Goal: Task Accomplishment & Management: Use online tool/utility

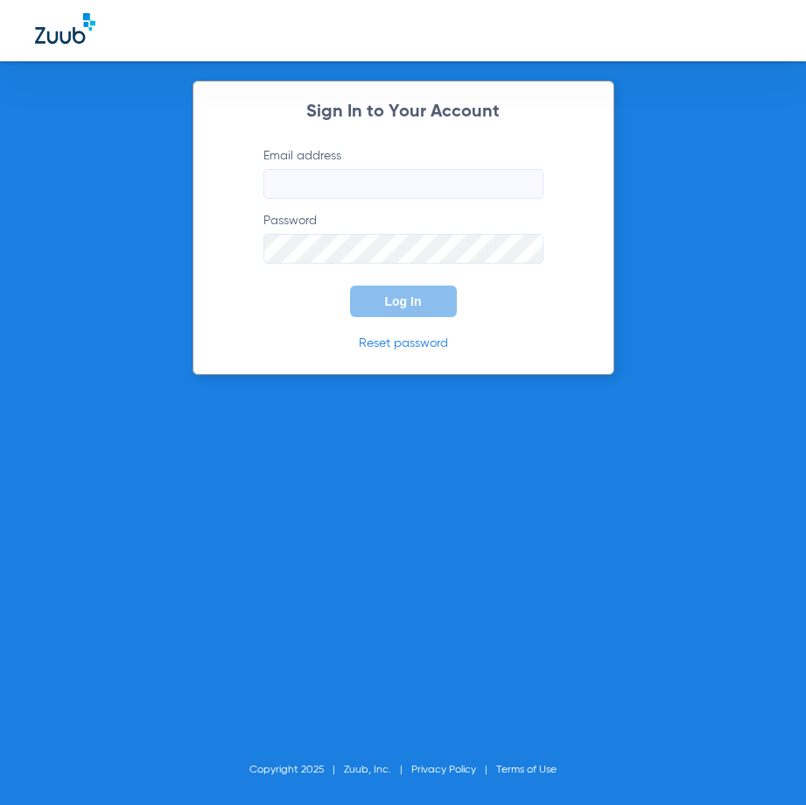
click at [334, 194] on input "Email address" at bounding box center [404, 184] width 280 height 30
type input "[EMAIL_ADDRESS][DOMAIN_NAME]"
click at [350, 285] on button "Log In" at bounding box center [403, 301] width 107 height 32
click at [389, 302] on span "Log In" at bounding box center [403, 301] width 37 height 14
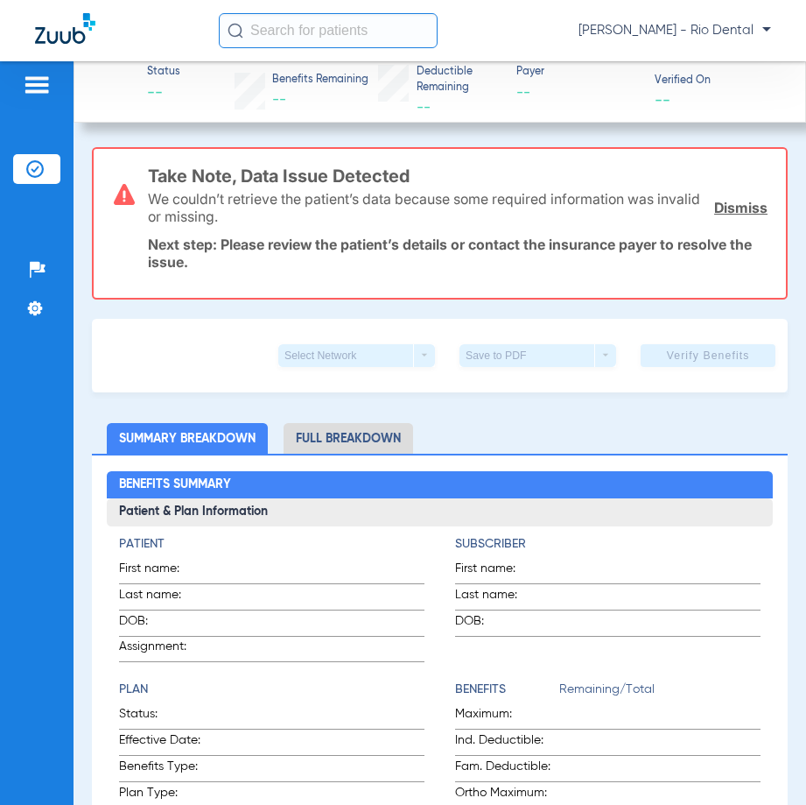
click at [386, 39] on input "text" at bounding box center [328, 30] width 219 height 35
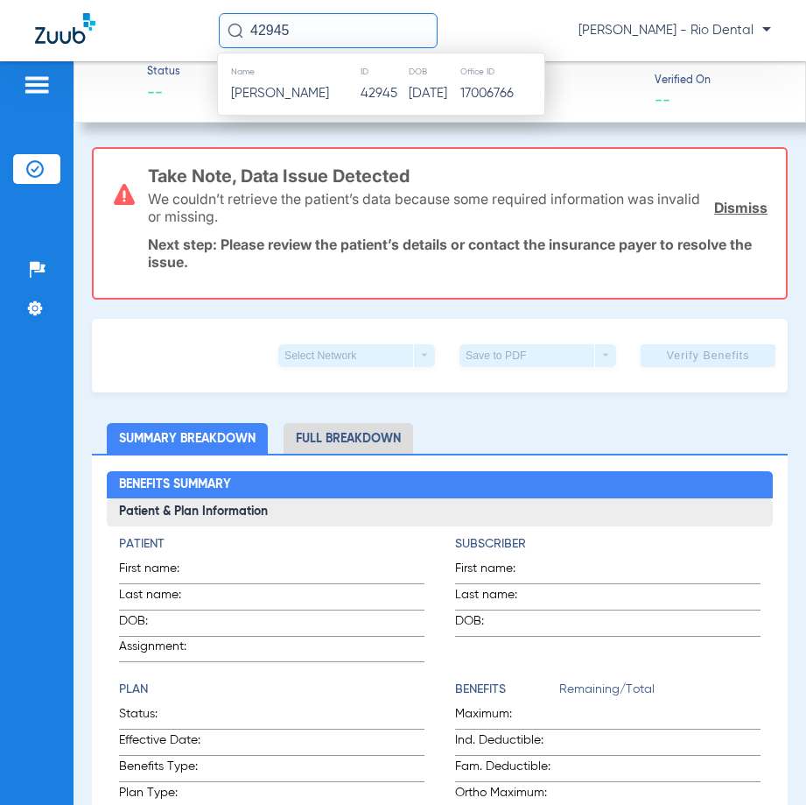
type input "42945"
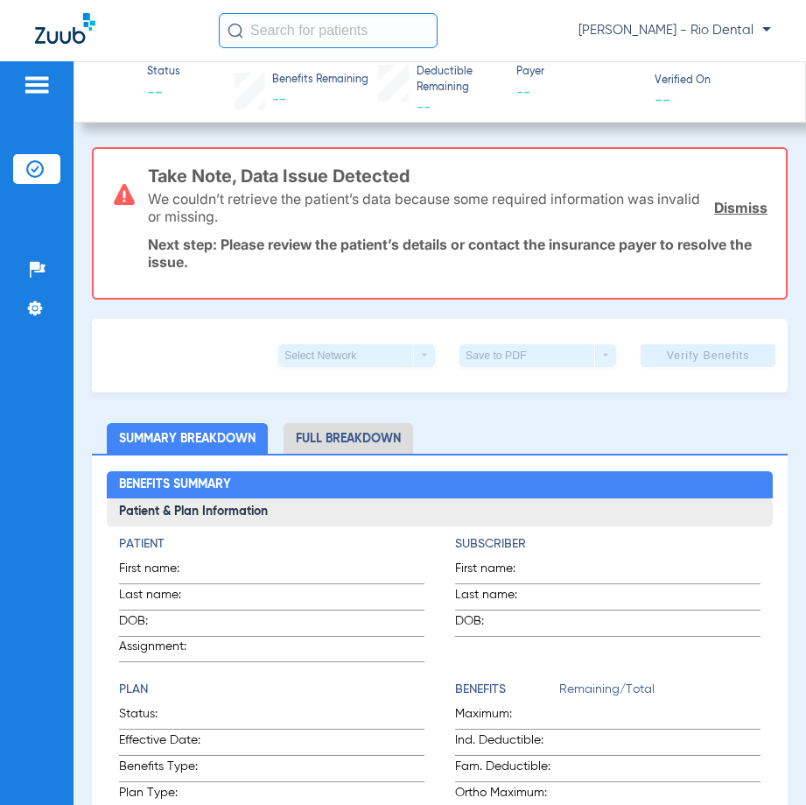
click at [328, 31] on input "text" at bounding box center [328, 30] width 219 height 35
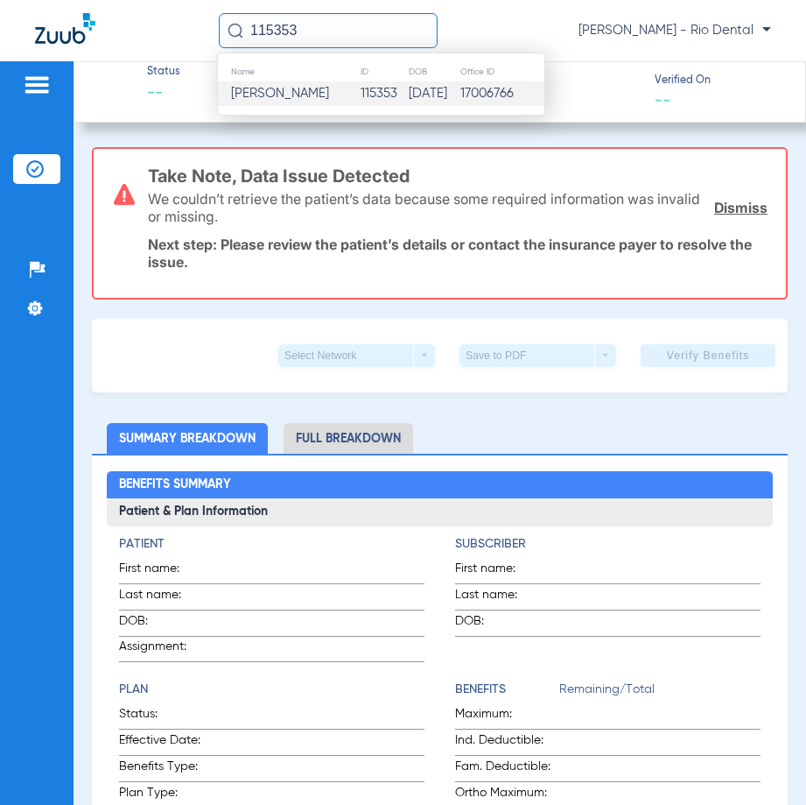
type input "115353"
click at [370, 96] on td "115353" at bounding box center [384, 93] width 49 height 25
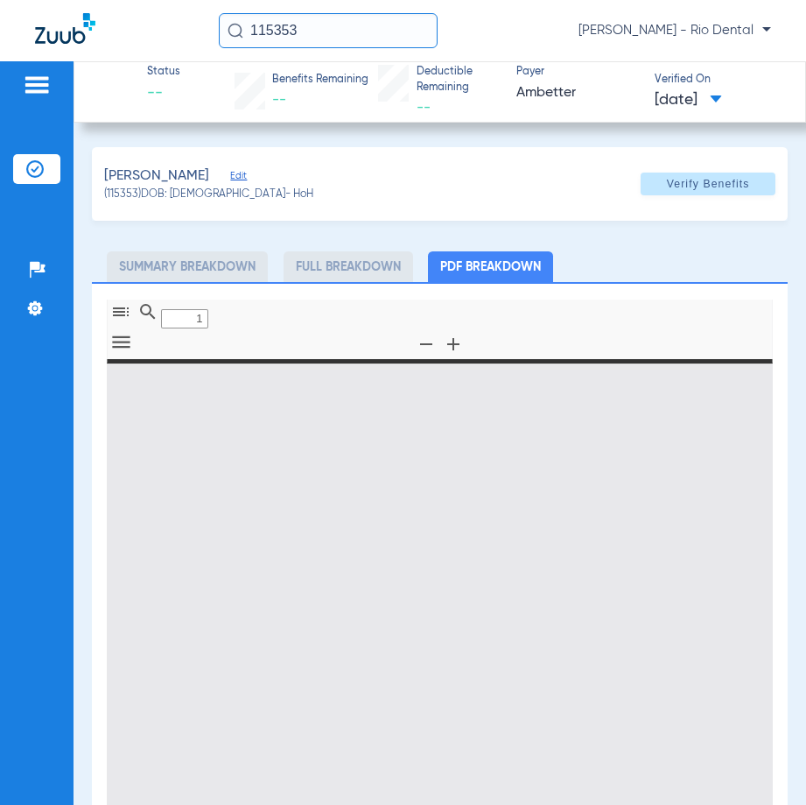
type input "0"
select select "page-width"
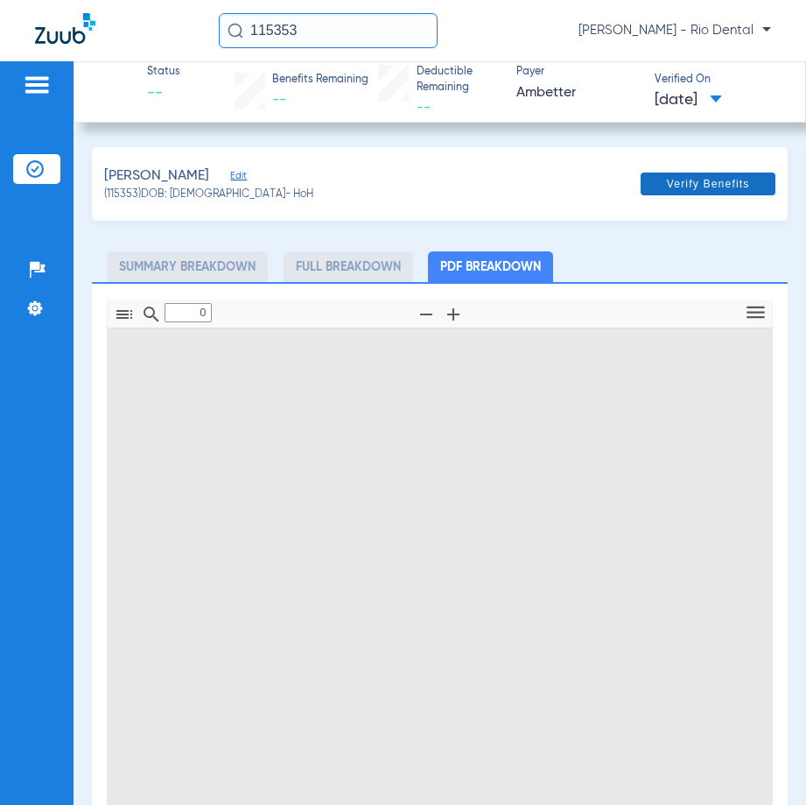
click at [730, 201] on span at bounding box center [708, 184] width 135 height 42
type input "1"
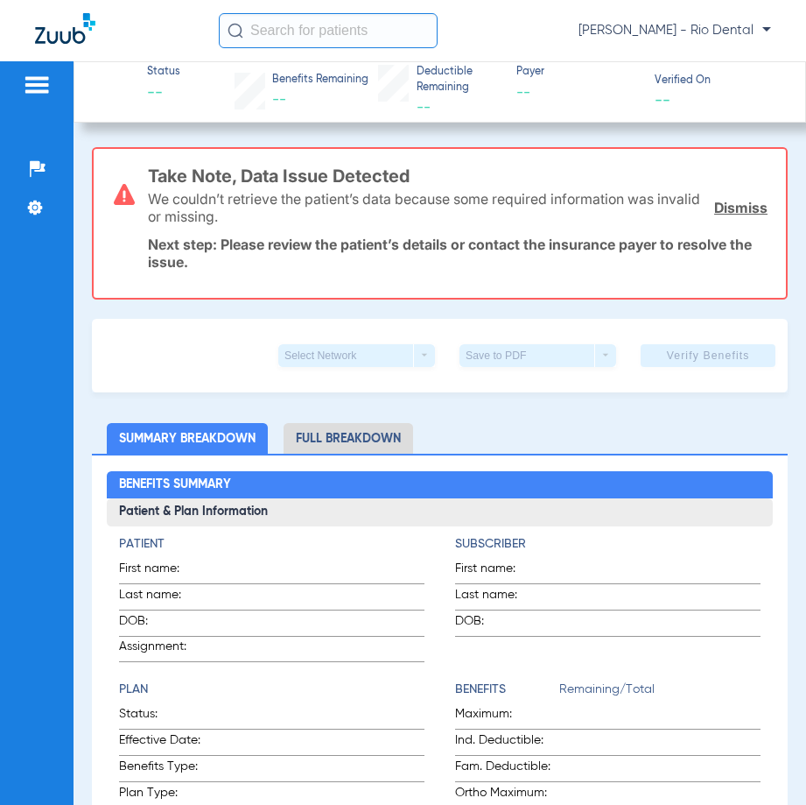
click at [302, 29] on input "text" at bounding box center [328, 30] width 219 height 35
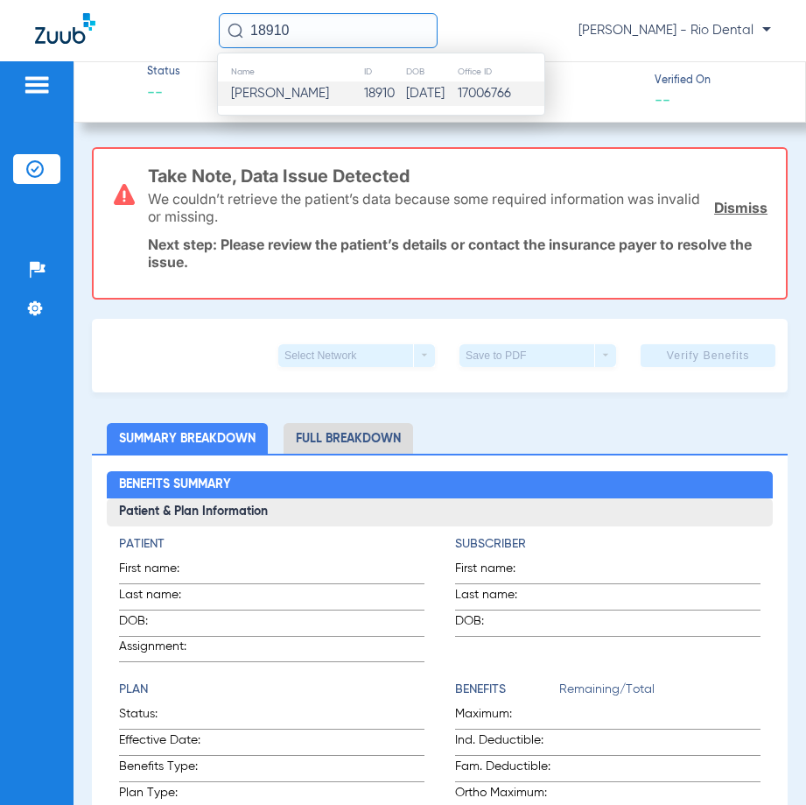
type input "18910"
click at [363, 98] on td "18910" at bounding box center [384, 93] width 42 height 25
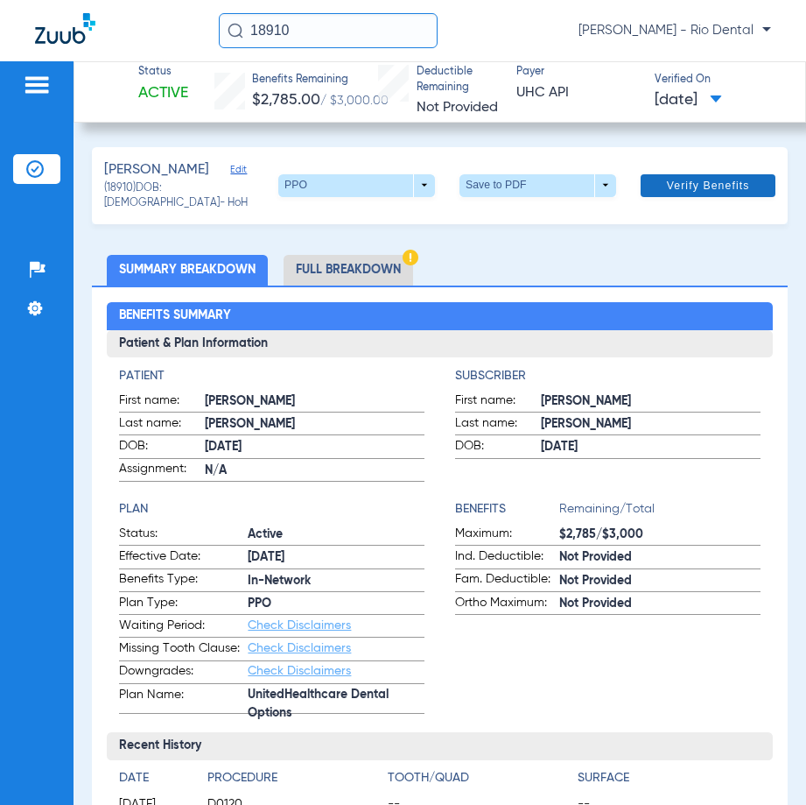
click at [725, 185] on span "Verify Benefits" at bounding box center [708, 186] width 83 height 14
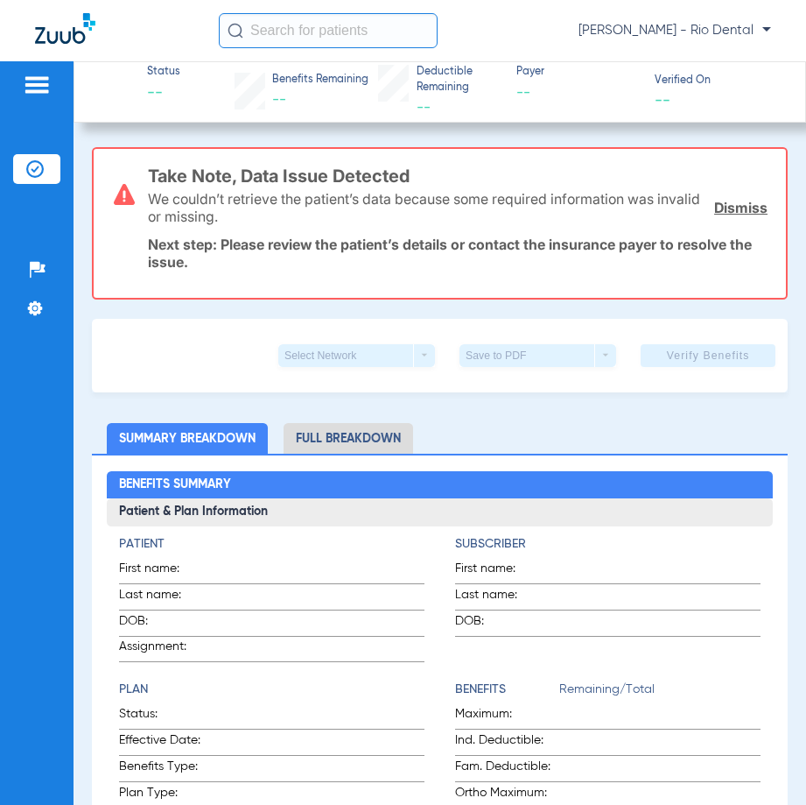
click at [407, 29] on input "text" at bounding box center [328, 30] width 219 height 35
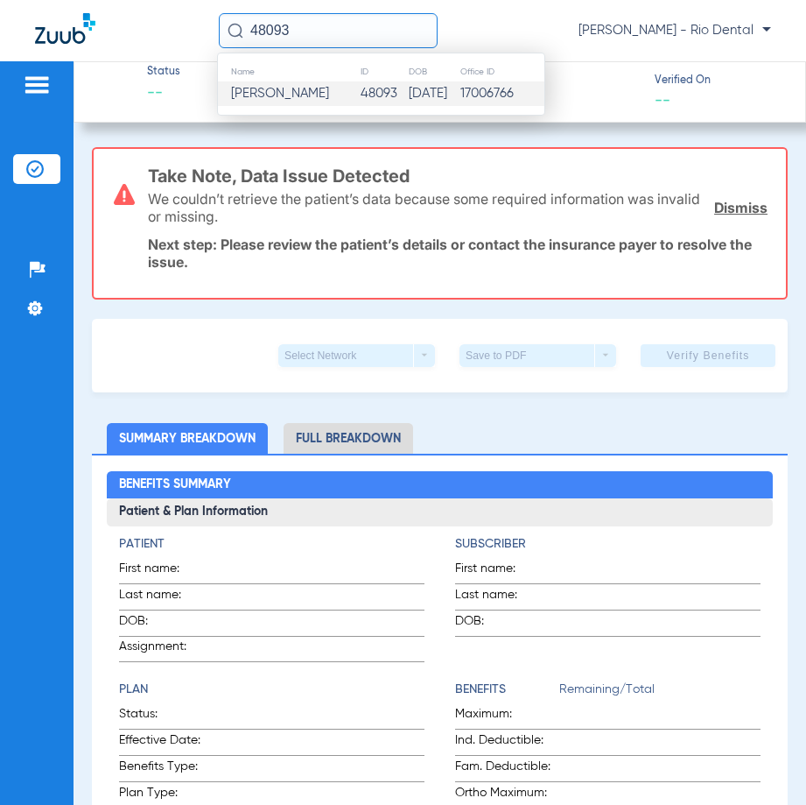
type input "48093"
click at [387, 103] on td "48093" at bounding box center [384, 93] width 49 height 25
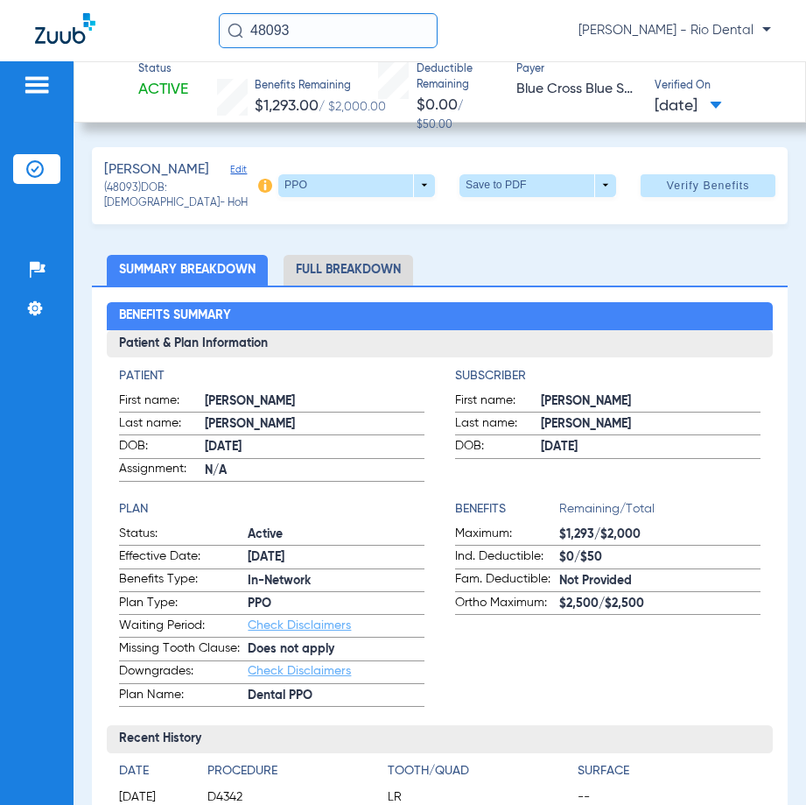
click at [713, 183] on span at bounding box center [708, 186] width 135 height 42
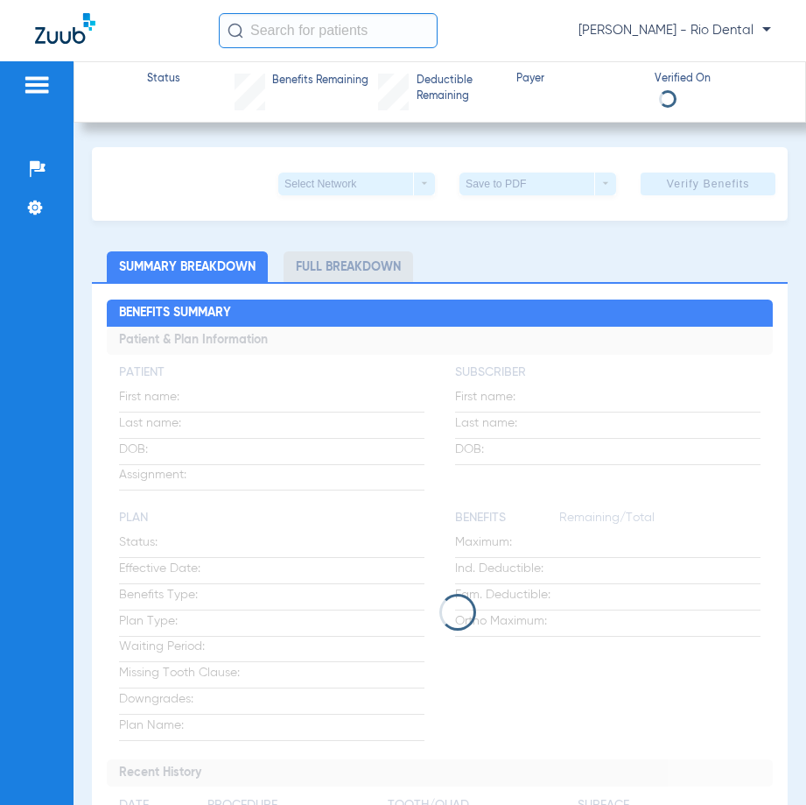
click at [396, 37] on input "text" at bounding box center [328, 30] width 219 height 35
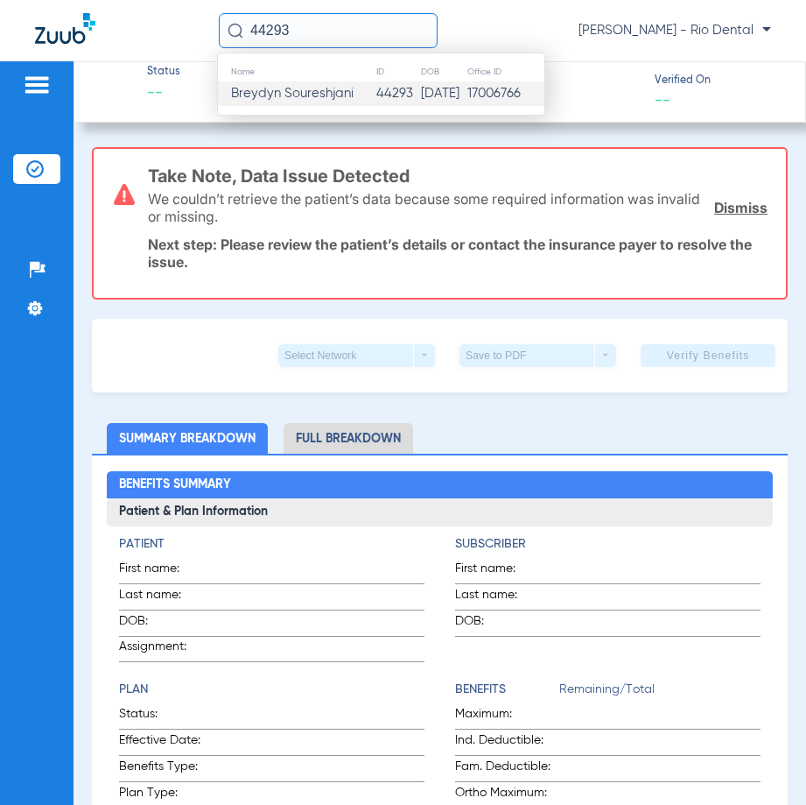
type input "44293"
click at [420, 88] on td "12/07/2009" at bounding box center [443, 93] width 46 height 25
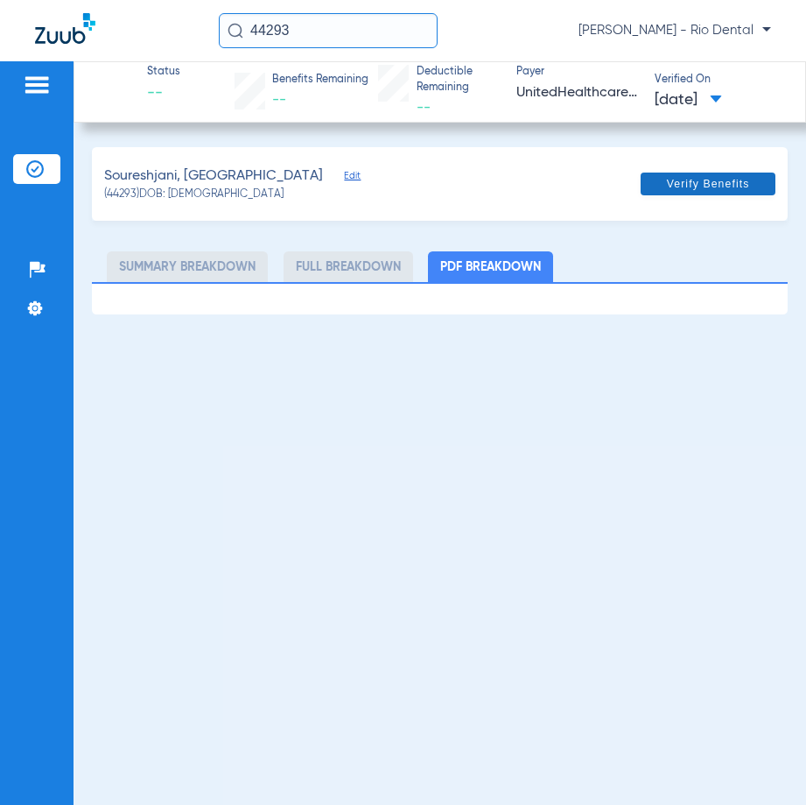
click at [706, 193] on span at bounding box center [708, 184] width 135 height 42
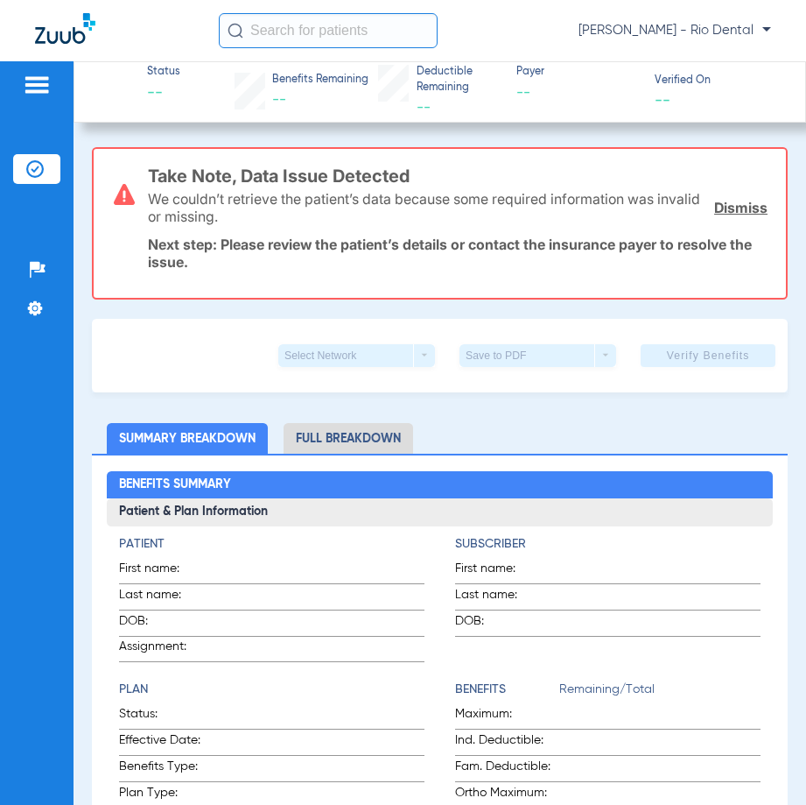
click at [387, 35] on input "text" at bounding box center [328, 30] width 219 height 35
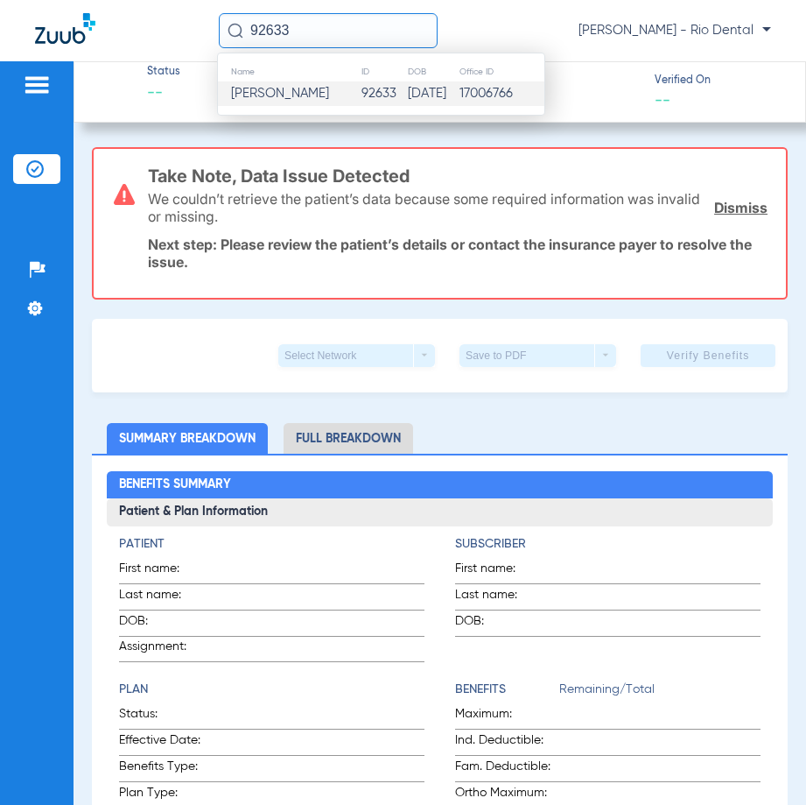
type input "92633"
click at [358, 97] on td "[PERSON_NAME]" at bounding box center [289, 93] width 143 height 25
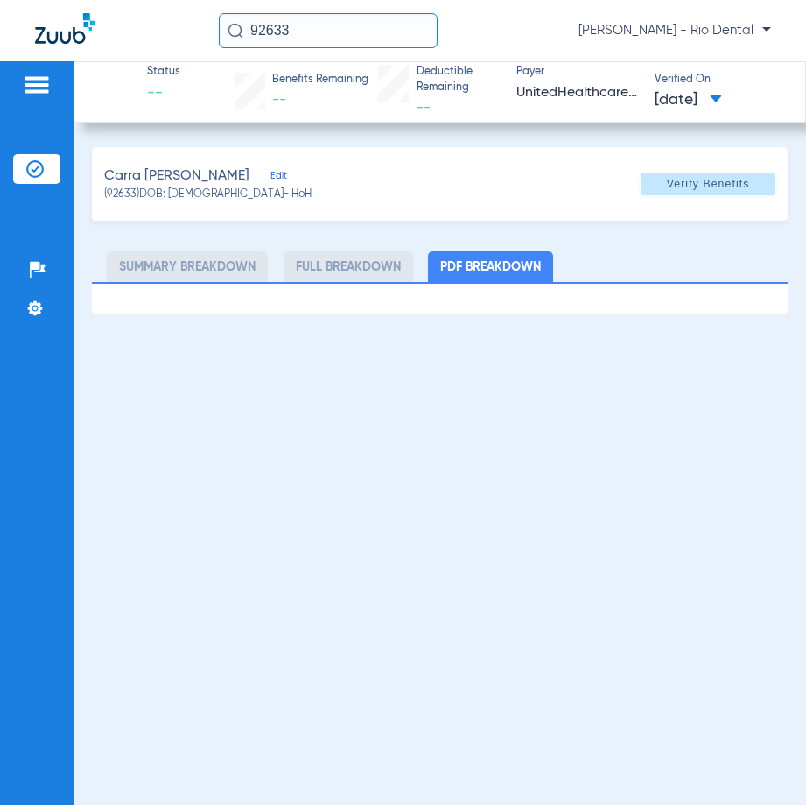
click at [679, 200] on span at bounding box center [708, 184] width 135 height 42
